Goal: Entertainment & Leisure: Browse casually

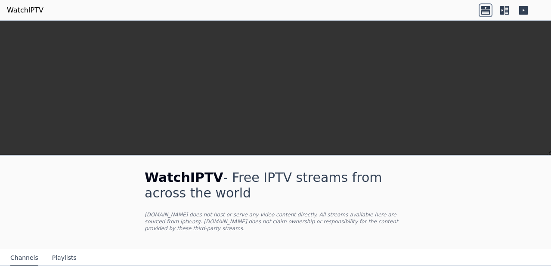
scroll to position [234, 0]
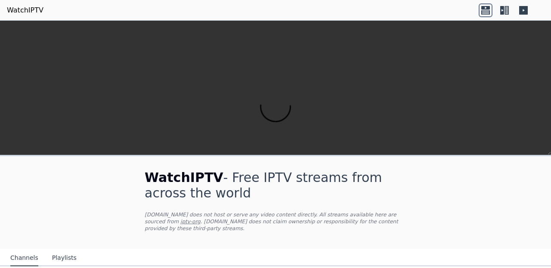
scroll to position [165, 0]
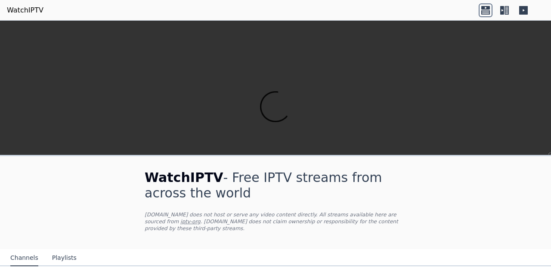
scroll to position [407, 0]
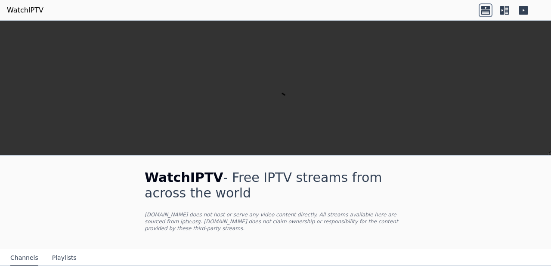
scroll to position [597, 0]
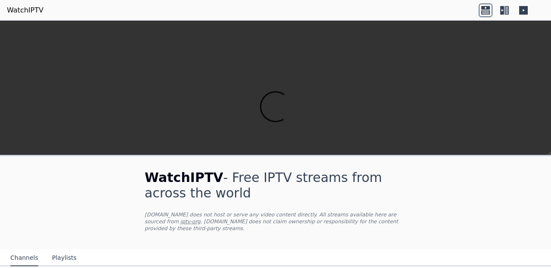
scroll to position [156, 0]
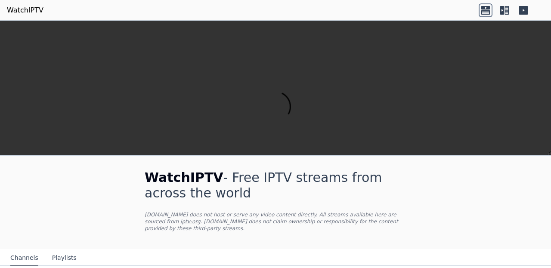
scroll to position [151, 0]
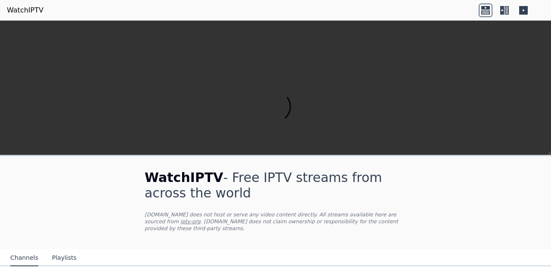
scroll to position [596, 0]
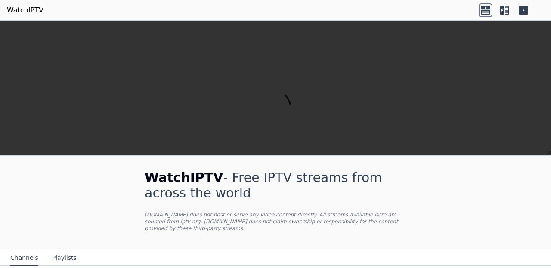
scroll to position [432, 0]
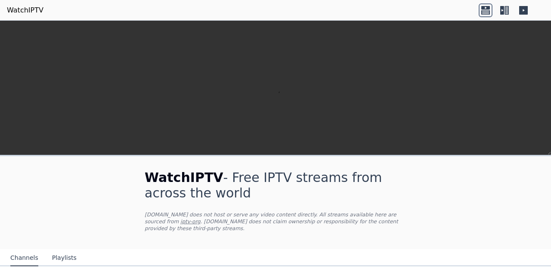
scroll to position [524, 0]
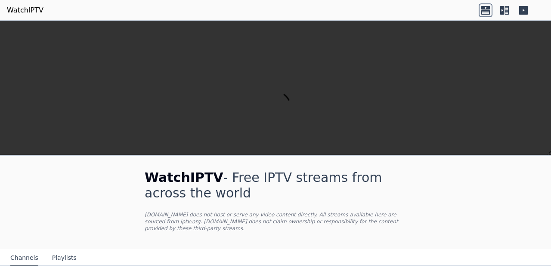
scroll to position [1081, 0]
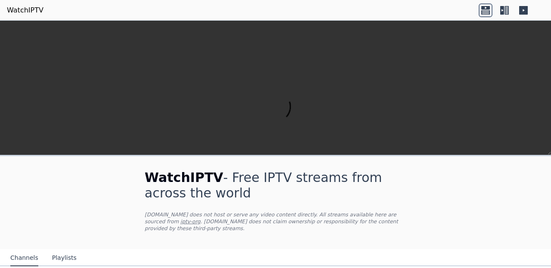
scroll to position [924, 0]
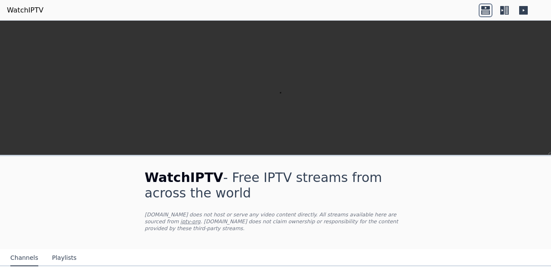
scroll to position [965, 0]
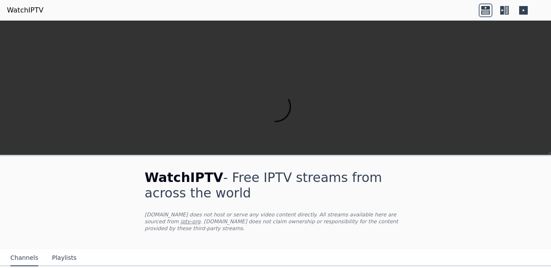
scroll to position [819, 0]
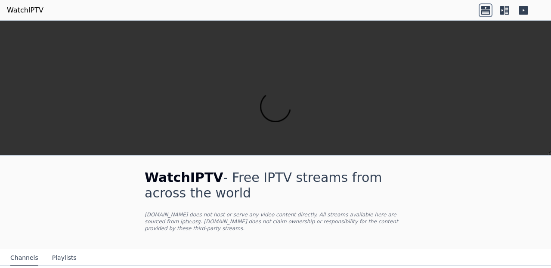
scroll to position [972, 0]
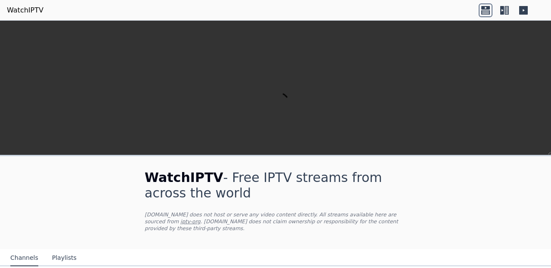
scroll to position [568, 0]
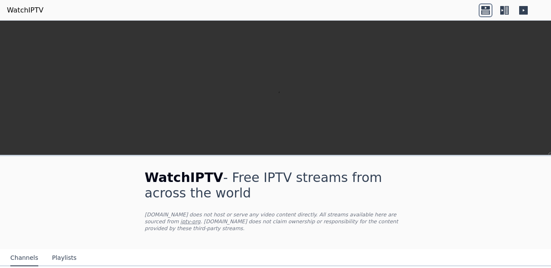
scroll to position [583, 0]
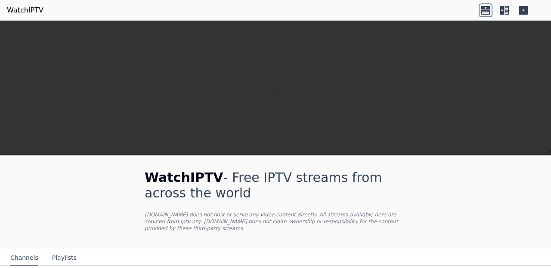
scroll to position [450, 0]
